Goal: Task Accomplishment & Management: Complete application form

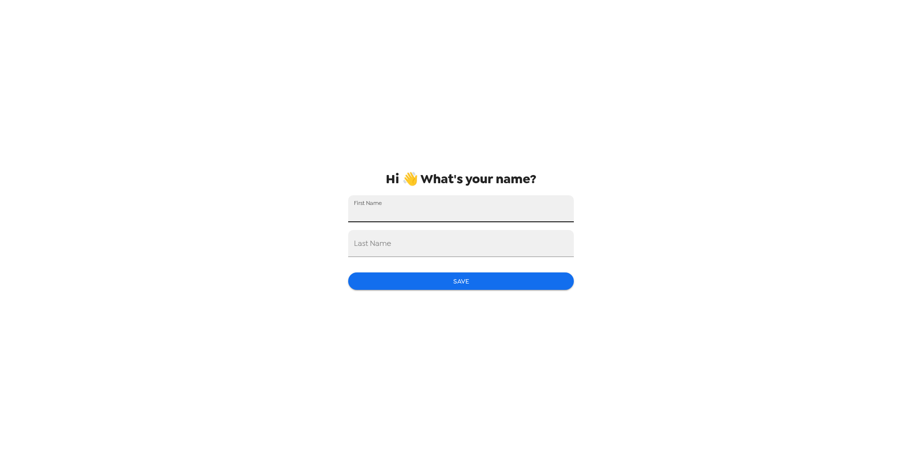
click at [391, 209] on input "First Name" at bounding box center [461, 208] width 226 height 27
type input "[PERSON_NAME]"
type input "Gretton"
click at [462, 278] on button "Save" at bounding box center [461, 281] width 226 height 18
